Goal: Information Seeking & Learning: Find specific fact

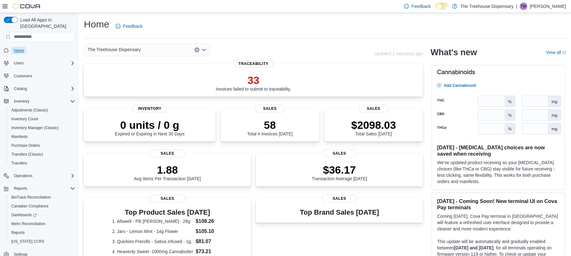
click at [23, 48] on span "Home" at bounding box center [19, 50] width 10 height 5
click at [22, 61] on span "Users" at bounding box center [19, 63] width 10 height 5
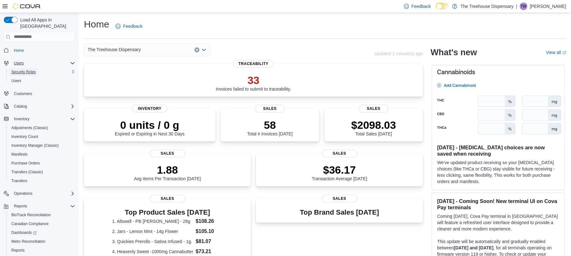
click at [23, 69] on span "Security Roles" at bounding box center [23, 71] width 24 height 5
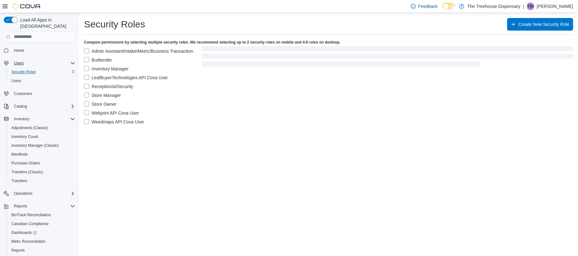
click at [97, 62] on label "Budtender" at bounding box center [98, 60] width 28 height 8
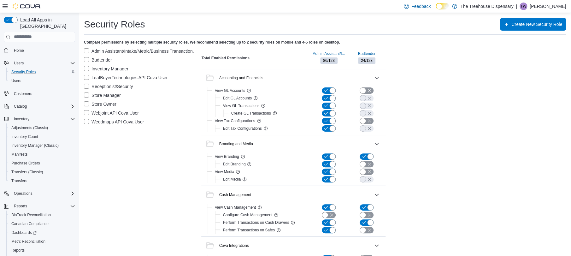
click at [89, 50] on label "Admin Assistant/Intake/Metric/Business Transaction." at bounding box center [139, 51] width 110 height 8
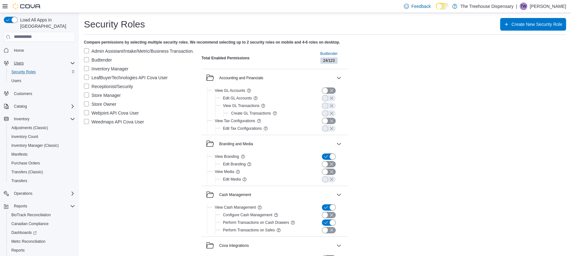
click at [87, 60] on label "Budtender" at bounding box center [98, 60] width 28 height 8
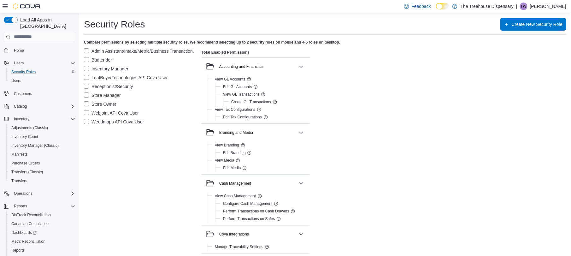
click at [85, 60] on label "Budtender" at bounding box center [98, 60] width 28 height 8
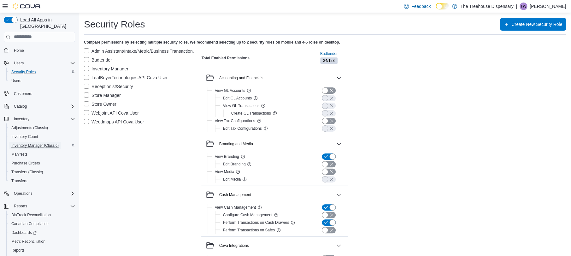
click at [24, 143] on span "Inventory Manager (Classic)" at bounding box center [34, 145] width 47 height 5
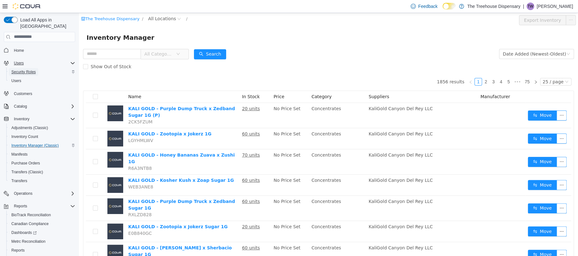
click at [33, 69] on span "Security Roles" at bounding box center [23, 71] width 24 height 5
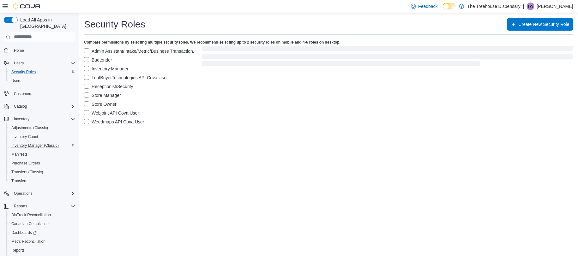
click at [103, 60] on label "Budtender" at bounding box center [98, 60] width 28 height 8
click at [97, 52] on label "Admin Assistant/Intake/Metric/Business Transaction." at bounding box center [139, 51] width 110 height 8
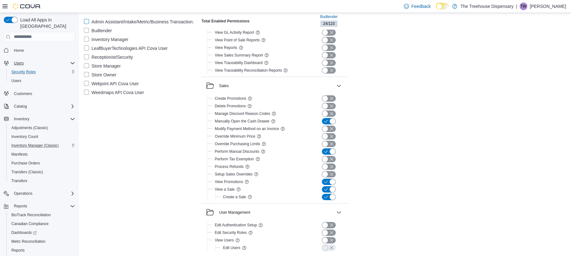
scroll to position [1138, 0]
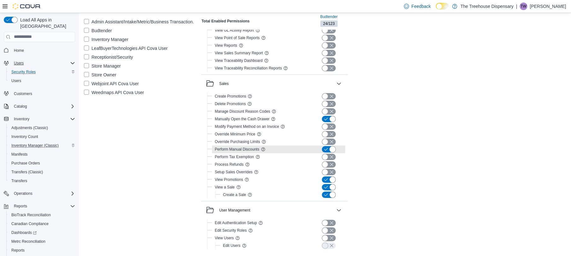
click at [332, 149] on button "button" at bounding box center [329, 149] width 14 height 6
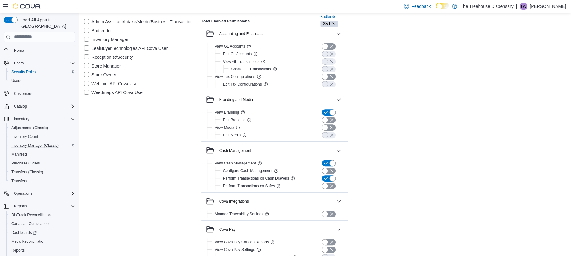
scroll to position [0, 0]
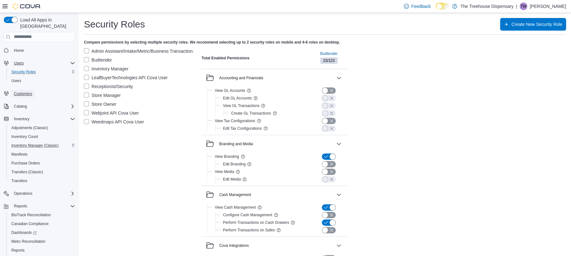
click at [26, 91] on span "Customers" at bounding box center [23, 93] width 18 height 5
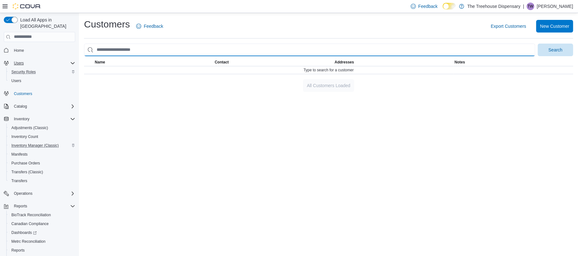
click at [118, 49] on input "search" at bounding box center [309, 50] width 451 height 13
type input "*******"
click at [537, 44] on button "Search" at bounding box center [554, 50] width 35 height 13
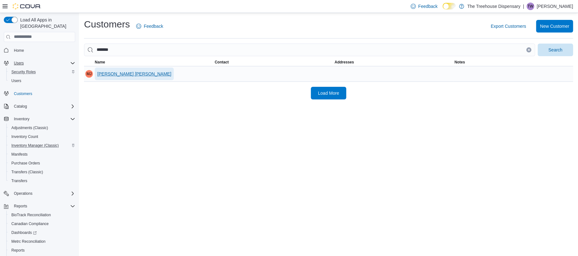
click at [144, 72] on span "[PERSON_NAME] [PERSON_NAME]" at bounding box center [134, 74] width 74 height 6
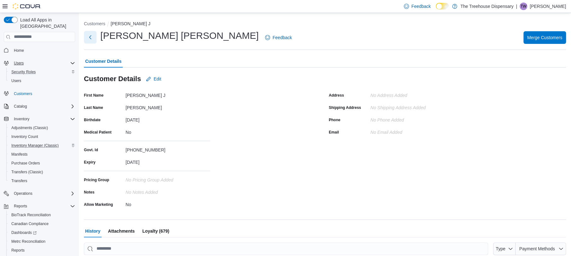
click at [88, 37] on button "Next" at bounding box center [90, 37] width 13 height 13
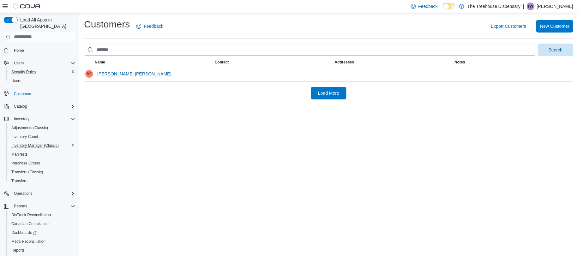
click at [130, 47] on input "search" at bounding box center [309, 50] width 451 height 13
click at [537, 44] on button "Search" at bounding box center [554, 50] width 35 height 13
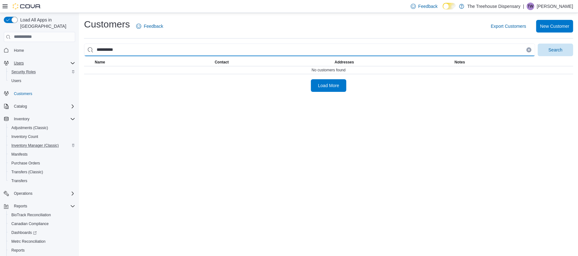
click at [537, 44] on button "Search" at bounding box center [554, 50] width 35 height 13
drag, startPoint x: 105, startPoint y: 49, endPoint x: 65, endPoint y: 38, distance: 42.1
click at [71, 42] on div "**********" at bounding box center [289, 134] width 578 height 243
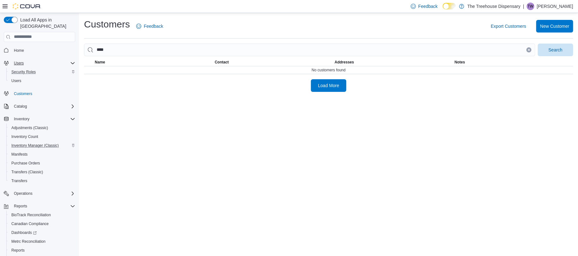
click at [102, 75] on div at bounding box center [328, 76] width 489 height 5
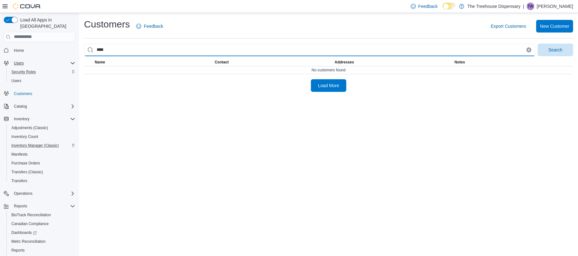
click at [121, 47] on input "****" at bounding box center [309, 50] width 451 height 13
click at [537, 44] on button "Search" at bounding box center [554, 50] width 35 height 13
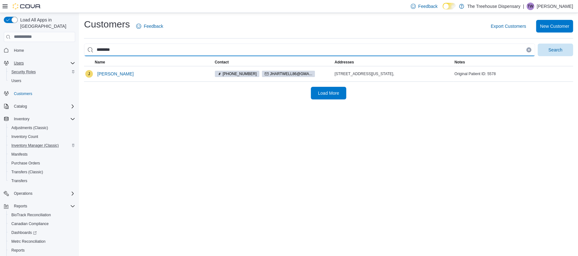
drag, startPoint x: 117, startPoint y: 49, endPoint x: 88, endPoint y: 5, distance: 51.9
click at [70, 34] on div "Load All Apps in New Hub Home Users Security Roles Users Customers Catalog Inve…" at bounding box center [289, 134] width 578 height 243
click at [537, 44] on button "Search" at bounding box center [554, 50] width 35 height 13
click at [132, 47] on input "********" at bounding box center [309, 50] width 451 height 13
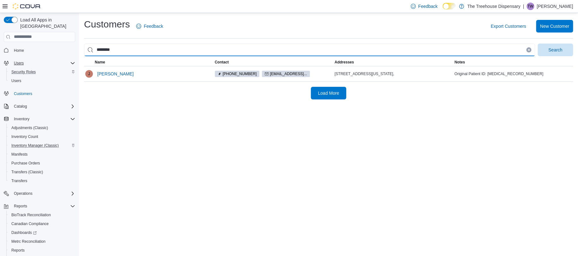
click at [132, 47] on input "********" at bounding box center [309, 50] width 451 height 13
click at [537, 44] on button "Search" at bounding box center [554, 50] width 35 height 13
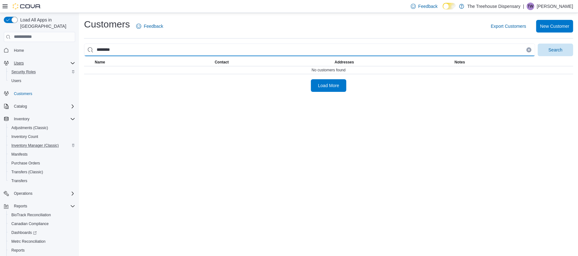
click at [103, 53] on input "********" at bounding box center [309, 50] width 451 height 13
type input "*******"
click at [537, 44] on button "Search" at bounding box center [554, 50] width 35 height 13
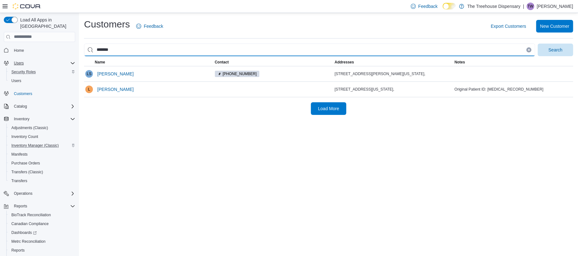
drag, startPoint x: 119, startPoint y: 45, endPoint x: 76, endPoint y: 45, distance: 42.9
click at [76, 45] on div "Load All Apps in New Hub Home Users Security Roles Users Customers Catalog Inve…" at bounding box center [289, 134] width 578 height 243
click at [139, 48] on input "search" at bounding box center [309, 50] width 451 height 13
